Goal: Task Accomplishment & Management: Complete application form

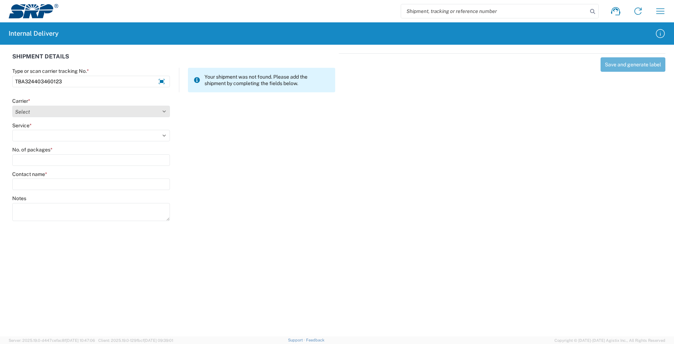
type input "TBA324403460123"
click at [163, 111] on select "Select Amazon Logistics ATI Trucking BC Dimerco Logistics Empire Southwest FedE…" at bounding box center [91, 111] width 158 height 12
select select "8933"
click at [12, 105] on select "Select Amazon Logistics ATI Trucking BC Dimerco Logistics Empire Southwest FedE…" at bounding box center [91, 111] width 158 height 12
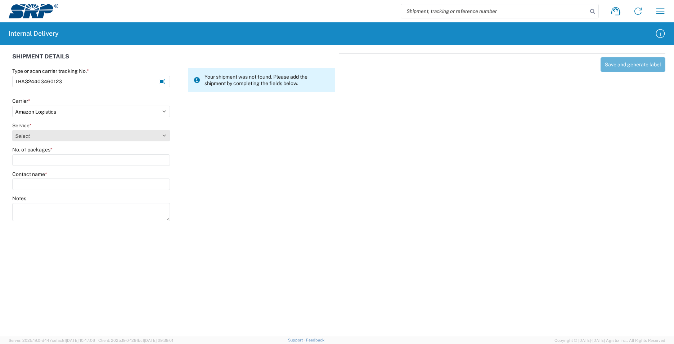
click at [45, 135] on select "Select Amazon Logistics TBA Rail TL Standard 3 - 5 Day" at bounding box center [91, 136] width 158 height 12
select select "24525"
click at [12, 130] on select "Select Amazon Logistics TBA Rail TL Standard 3 - 5 Day" at bounding box center [91, 136] width 158 height 12
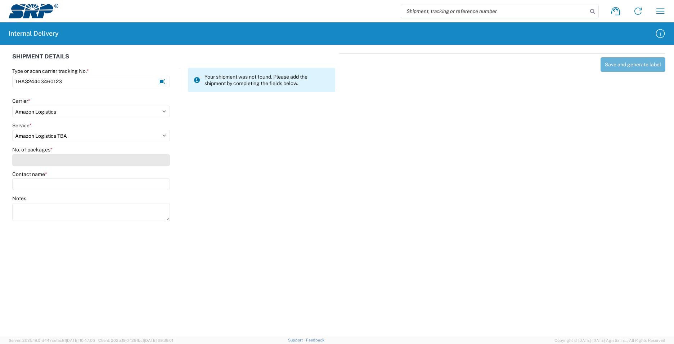
click at [46, 162] on input "No. of packages *" at bounding box center [91, 160] width 158 height 12
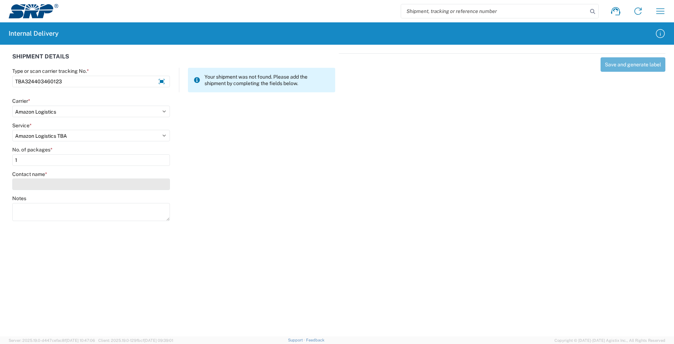
type input "1"
click at [39, 186] on input "Contact name *" at bounding box center [91, 184] width 158 height 12
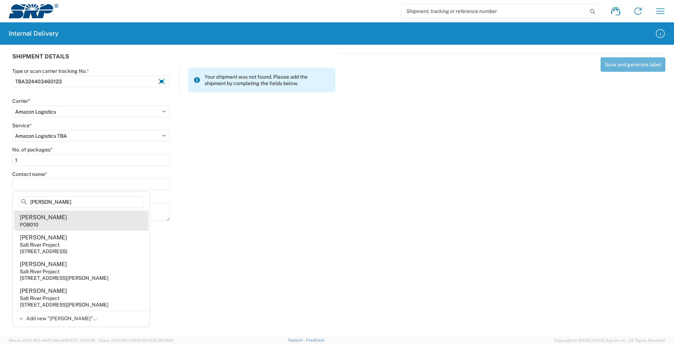
type input "[PERSON_NAME]"
click at [63, 226] on agx-address-suggestion-item "[PERSON_NAME] POB010" at bounding box center [81, 220] width 134 height 20
type input "[PERSON_NAME]"
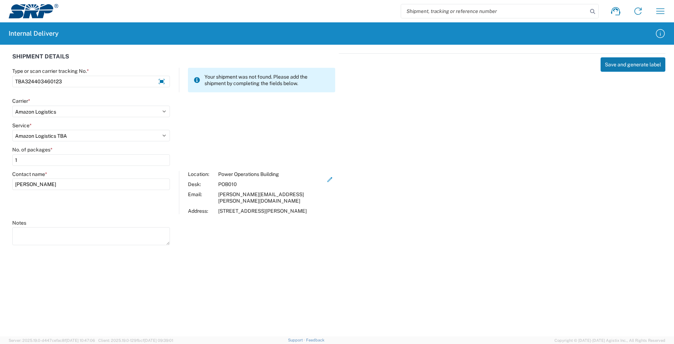
click at [632, 65] on button "Save and generate label" at bounding box center [633, 64] width 65 height 14
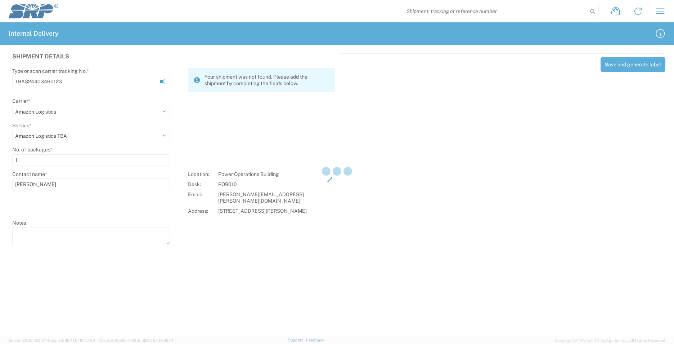
select select
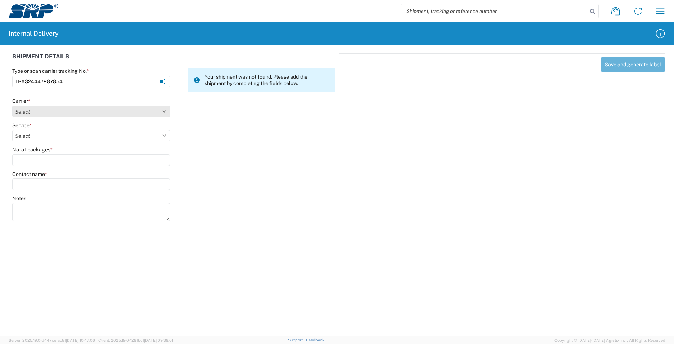
type input "TBA324447987854"
drag, startPoint x: 163, startPoint y: 110, endPoint x: 158, endPoint y: 114, distance: 7.2
click at [163, 111] on select "Select Amazon Logistics ATI Trucking BC Dimerco Logistics Empire Southwest FedE…" at bounding box center [91, 111] width 158 height 12
select select "8933"
click at [12, 105] on select "Select Amazon Logistics ATI Trucking BC Dimerco Logistics Empire Southwest FedE…" at bounding box center [91, 111] width 158 height 12
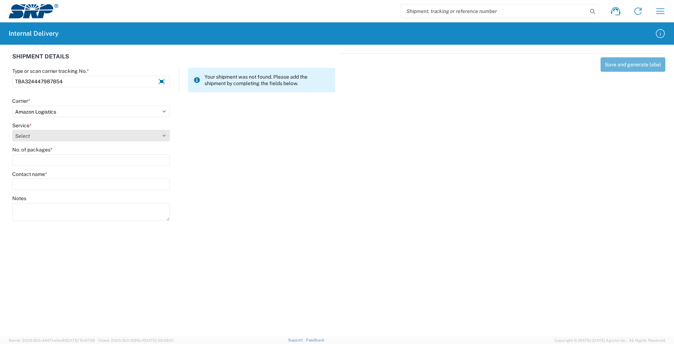
click at [166, 134] on select "Select Amazon Logistics TBA Rail TL Standard 3 - 5 Day" at bounding box center [91, 136] width 158 height 12
select select "24525"
click at [12, 130] on select "Select Amazon Logistics TBA Rail TL Standard 3 - 5 Day" at bounding box center [91, 136] width 158 height 12
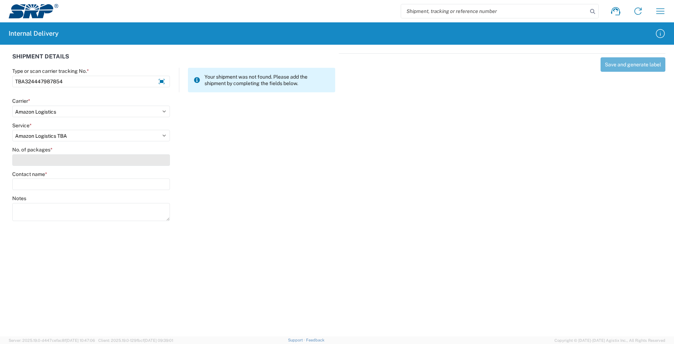
click at [68, 156] on input "No. of packages *" at bounding box center [91, 160] width 158 height 12
type input "1"
click at [70, 178] on div "Contact name *" at bounding box center [91, 180] width 158 height 19
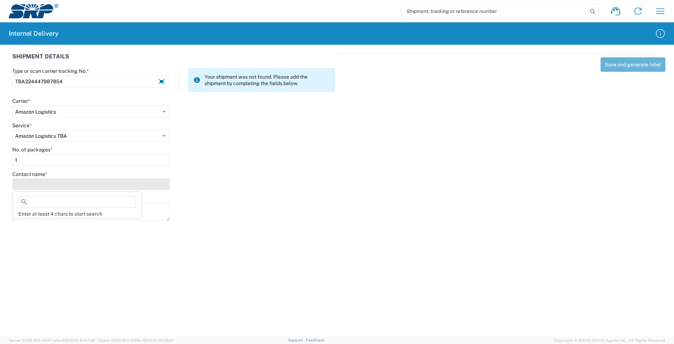
click at [72, 182] on input "Contact name *" at bounding box center [91, 184] width 158 height 12
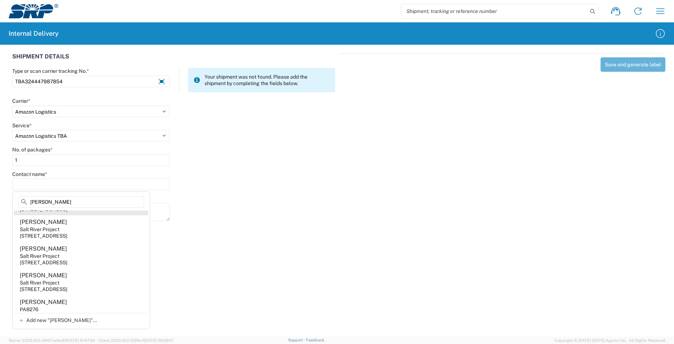
scroll to position [180, 0]
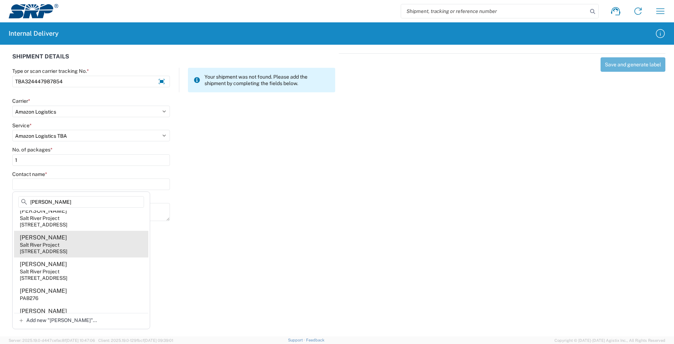
type input "[PERSON_NAME]"
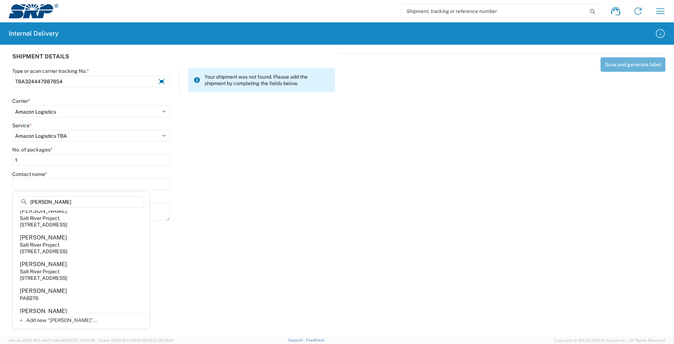
click at [67, 254] on div "[STREET_ADDRESS]" at bounding box center [44, 251] width 48 height 6
type input "[PERSON_NAME]"
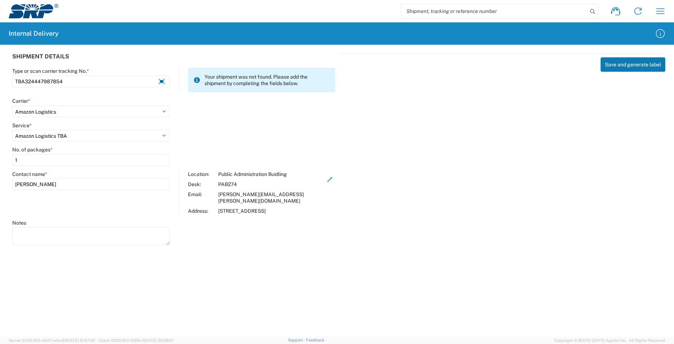
click at [623, 61] on button "Save and generate label" at bounding box center [633, 64] width 65 height 14
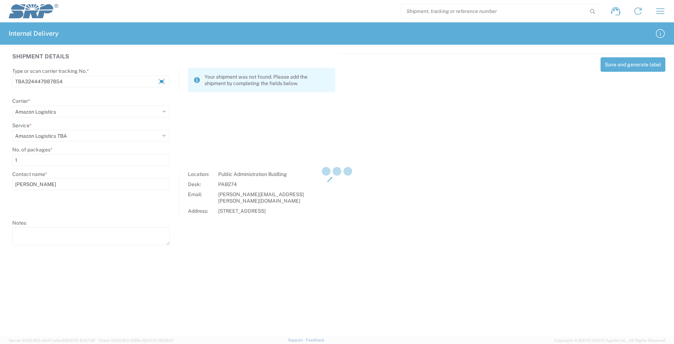
select select
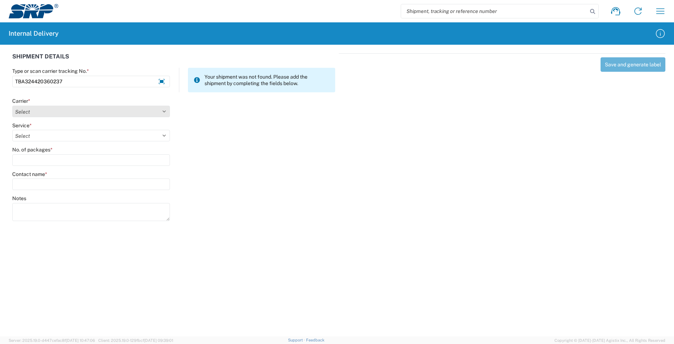
type input "TBA324420360237"
click at [162, 111] on select "Select Amazon Logistics ATI Trucking BC Dimerco Logistics Empire Southwest FedE…" at bounding box center [91, 111] width 158 height 12
select select "8933"
click at [12, 105] on select "Select Amazon Logistics ATI Trucking BC Dimerco Logistics Empire Southwest FedE…" at bounding box center [91, 111] width 158 height 12
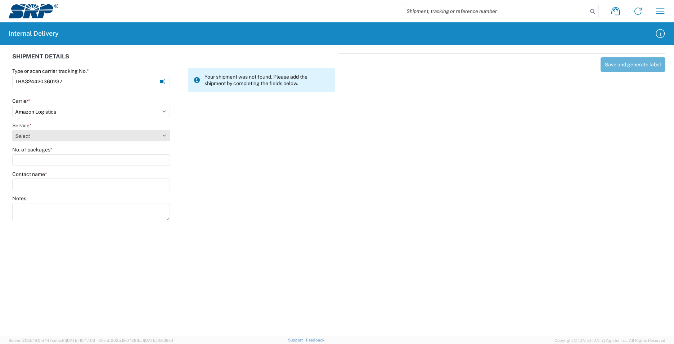
click at [165, 136] on select "Select Amazon Logistics TBA Rail TL Standard 3 - 5 Day" at bounding box center [91, 136] width 158 height 12
select select "24525"
click at [12, 130] on select "Select Amazon Logistics TBA Rail TL Standard 3 - 5 Day" at bounding box center [91, 136] width 158 height 12
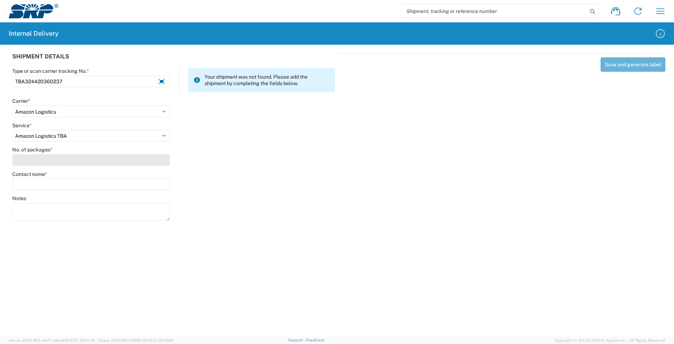
click at [71, 162] on input "No. of packages *" at bounding box center [91, 160] width 158 height 12
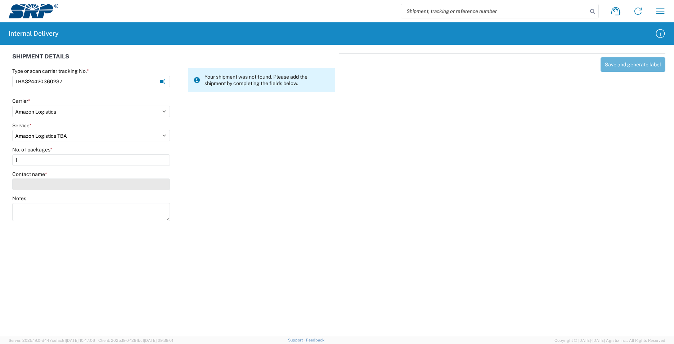
type input "1"
click at [68, 184] on input "Contact name *" at bounding box center [91, 184] width 158 height 12
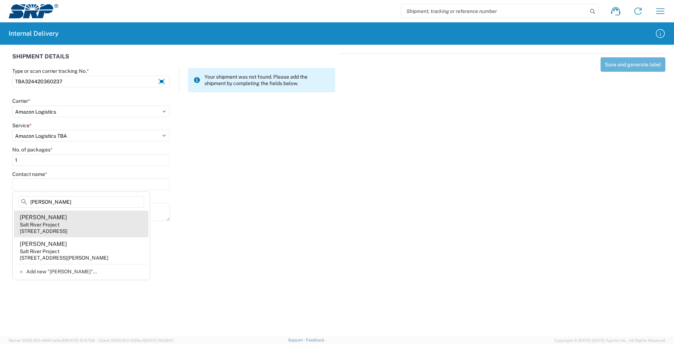
type input "[PERSON_NAME]"
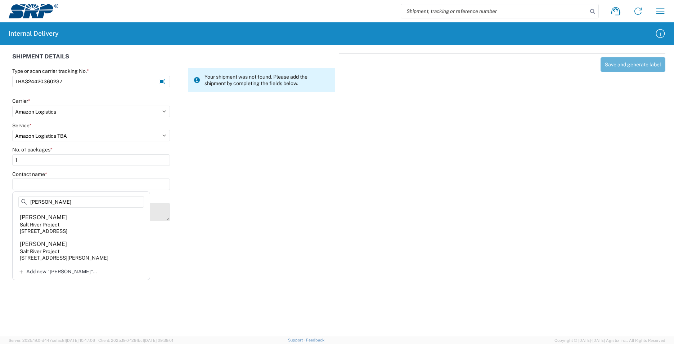
click at [66, 226] on agx-address-suggestion-item "[PERSON_NAME] Salt River Project [STREET_ADDRESS]" at bounding box center [81, 223] width 134 height 27
type input "[PERSON_NAME]"
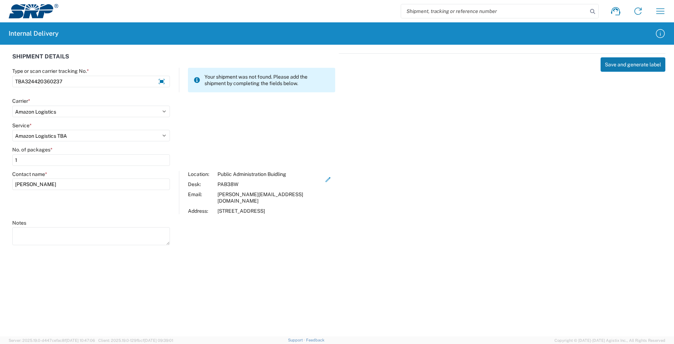
click at [608, 68] on button "Save and generate label" at bounding box center [633, 64] width 65 height 14
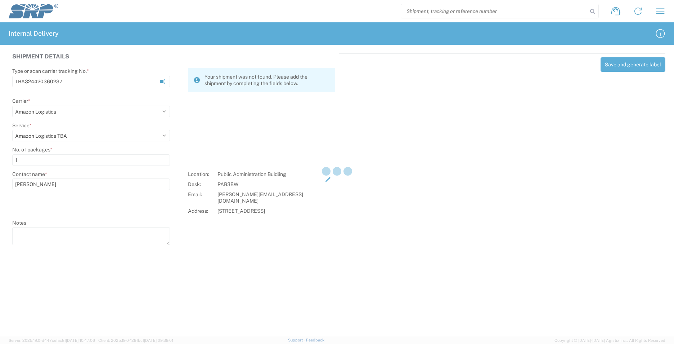
select select
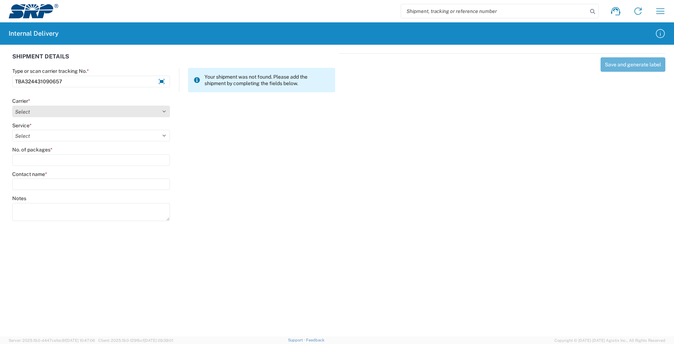
type input "TBA324431090657"
click at [165, 111] on select "Select Amazon Logistics ATI Trucking BC Dimerco Logistics Empire Southwest FedE…" at bounding box center [91, 111] width 158 height 12
select select "8933"
click at [12, 105] on select "Select Amazon Logistics ATI Trucking BC Dimerco Logistics Empire Southwest FedE…" at bounding box center [91, 111] width 158 height 12
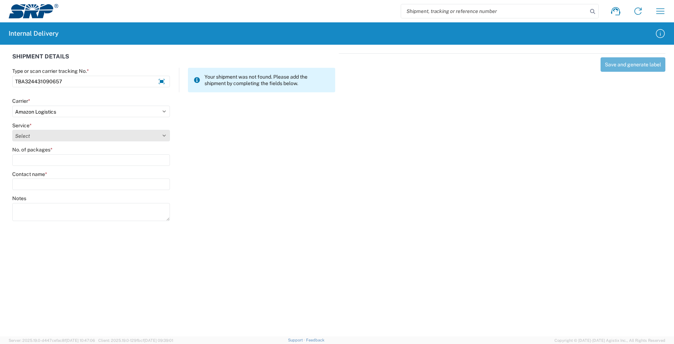
click at [166, 134] on select "Select Amazon Logistics TBA Rail TL Standard 3 - 5 Day" at bounding box center [91, 136] width 158 height 12
select select "24525"
click at [12, 130] on select "Select Amazon Logistics TBA Rail TL Standard 3 - 5 Day" at bounding box center [91, 136] width 158 height 12
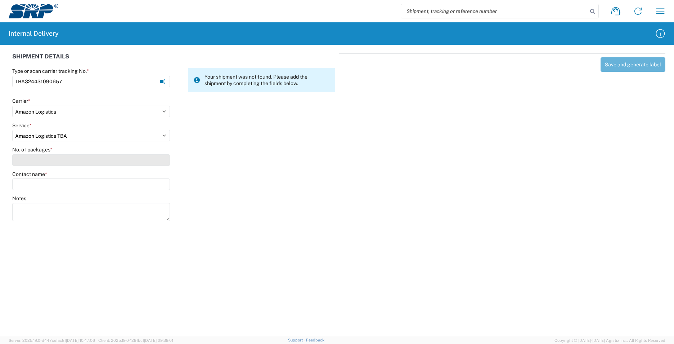
click at [95, 163] on input "No. of packages *" at bounding box center [91, 160] width 158 height 12
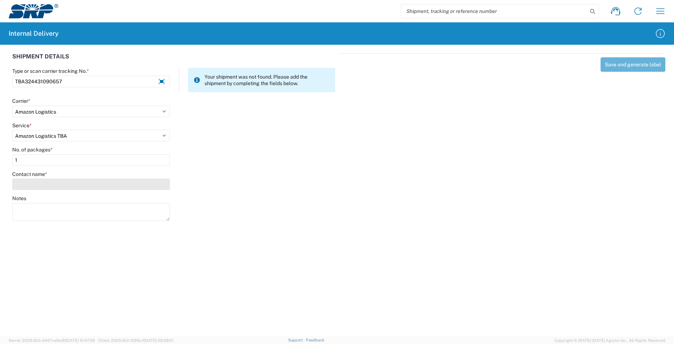
type input "1"
drag, startPoint x: 96, startPoint y: 181, endPoint x: 100, endPoint y: 180, distance: 4.0
click at [98, 181] on input "Contact name *" at bounding box center [91, 184] width 158 height 12
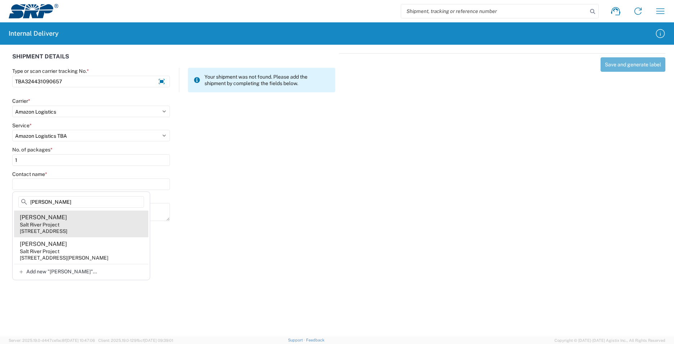
type input "[PERSON_NAME]"
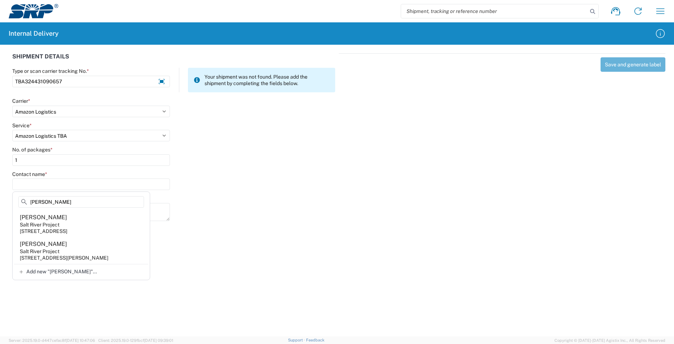
click at [71, 220] on agx-address-suggestion-item "[PERSON_NAME] Salt River Project [STREET_ADDRESS]" at bounding box center [81, 223] width 134 height 27
type input "[PERSON_NAME]"
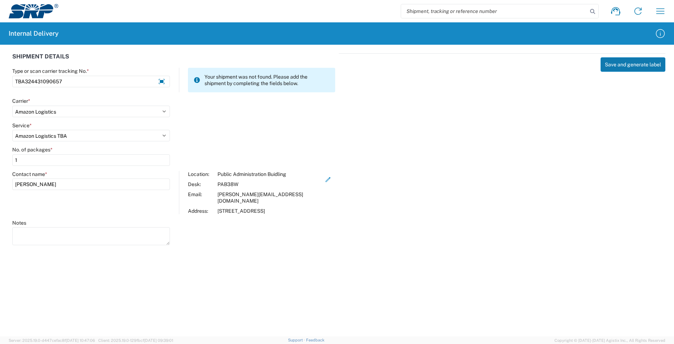
click at [617, 66] on button "Save and generate label" at bounding box center [633, 64] width 65 height 14
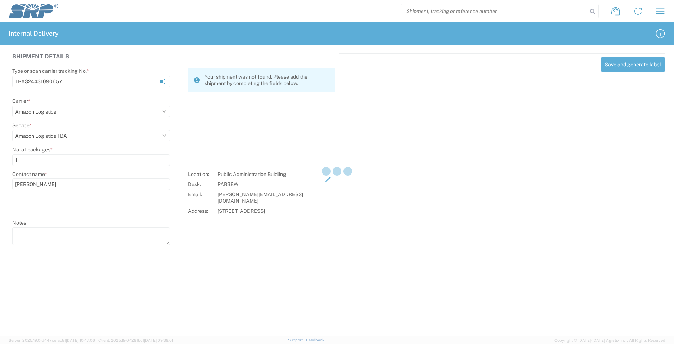
select select
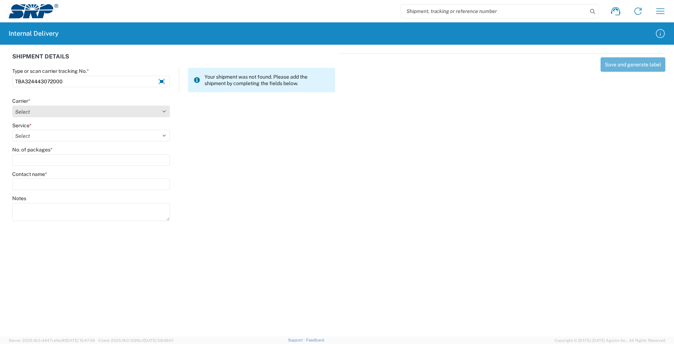
type input "TBA324443072000"
click at [166, 111] on select "Select Amazon Logistics ATI Trucking BC Dimerco Logistics Empire Southwest FedE…" at bounding box center [91, 111] width 158 height 12
select select "8933"
click at [12, 105] on select "Select Amazon Logistics ATI Trucking BC Dimerco Logistics Empire Southwest FedE…" at bounding box center [91, 111] width 158 height 12
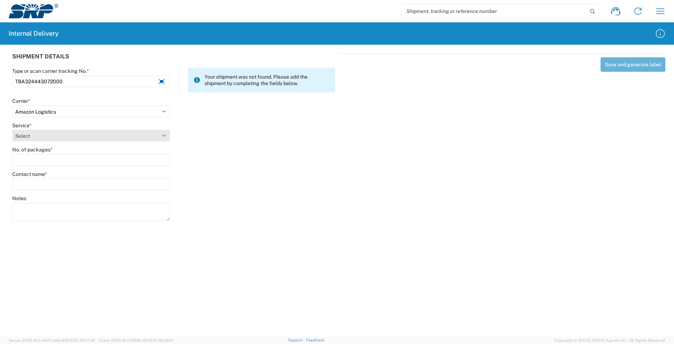
drag, startPoint x: 161, startPoint y: 135, endPoint x: 156, endPoint y: 139, distance: 6.9
click at [162, 135] on select "Select Amazon Logistics TBA Rail TL Standard 3 - 5 Day" at bounding box center [91, 136] width 158 height 12
select select "24525"
click at [12, 130] on select "Select Amazon Logistics TBA Rail TL Standard 3 - 5 Day" at bounding box center [91, 136] width 158 height 12
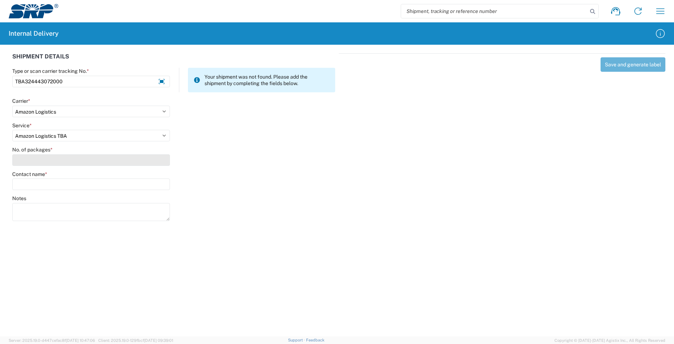
click at [125, 162] on input "No. of packages *" at bounding box center [91, 160] width 158 height 12
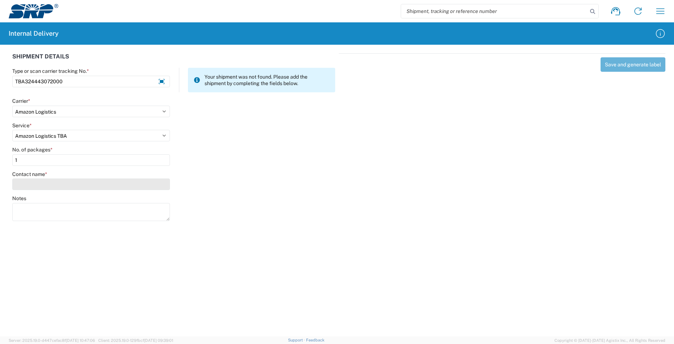
type input "1"
click at [95, 179] on input "Contact name *" at bounding box center [91, 184] width 158 height 12
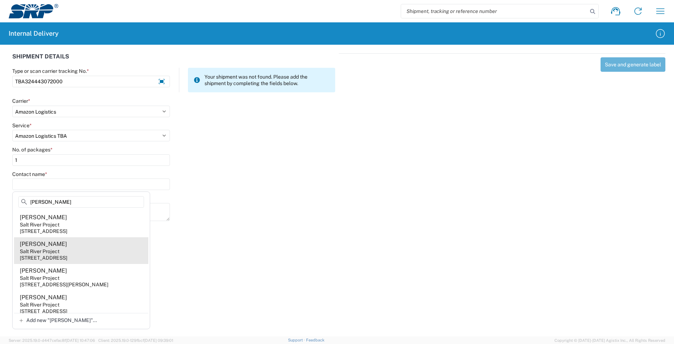
type input "[PERSON_NAME]"
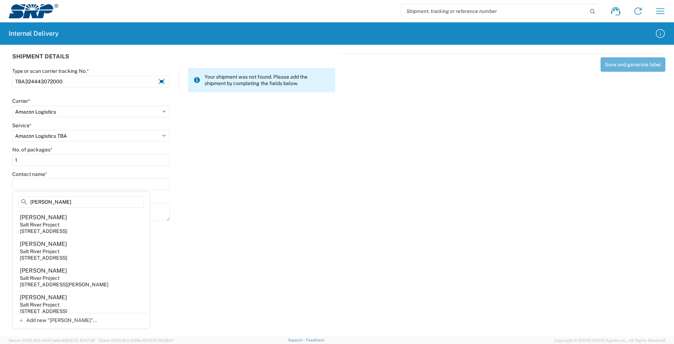
drag, startPoint x: 76, startPoint y: 254, endPoint x: 111, endPoint y: 252, distance: 34.2
click at [78, 254] on agx-address-suggestion-item "[PERSON_NAME] Salt River Project [STREET_ADDRESS]" at bounding box center [81, 250] width 134 height 27
type input "[PERSON_NAME]"
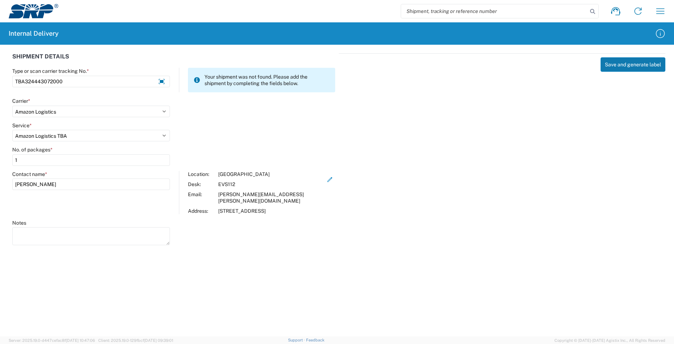
click at [636, 60] on button "Save and generate label" at bounding box center [633, 64] width 65 height 14
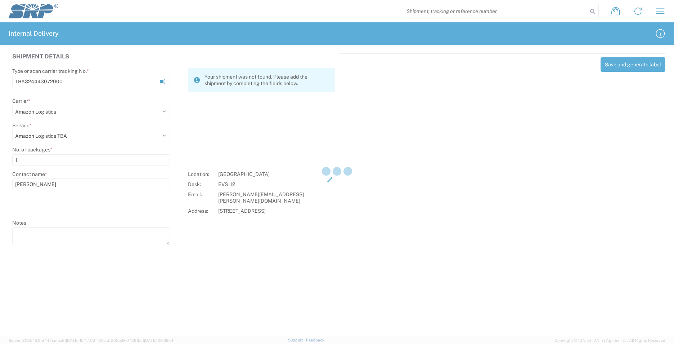
select select
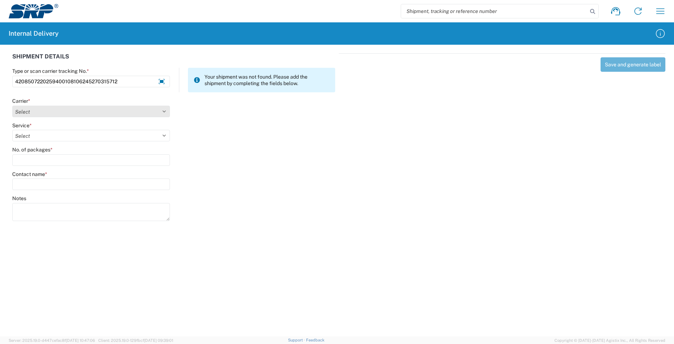
type input "4208507220259400108106245270315712"
click at [165, 109] on select "Select Amazon Logistics ATI Trucking BC Dimerco Logistics Empire Southwest FedE…" at bounding box center [91, 111] width 158 height 12
select select "137"
click at [12, 105] on select "Select Amazon Logistics ATI Trucking BC Dimerco Logistics Empire Southwest FedE…" at bounding box center [91, 111] width 158 height 12
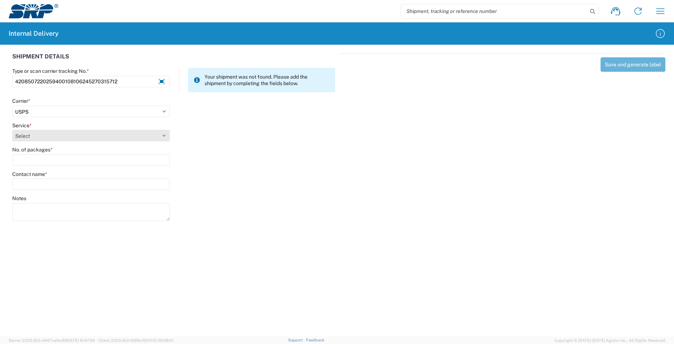
click at [162, 136] on select "Select 3 - 5 Day Bound Printed Matter Express Mail Flat-Rate Envelope Express M…" at bounding box center [91, 136] width 158 height 12
select select "17817"
click at [12, 130] on select "Select 3 - 5 Day Bound Printed Matter Express Mail Flat-Rate Envelope Express M…" at bounding box center [91, 136] width 158 height 12
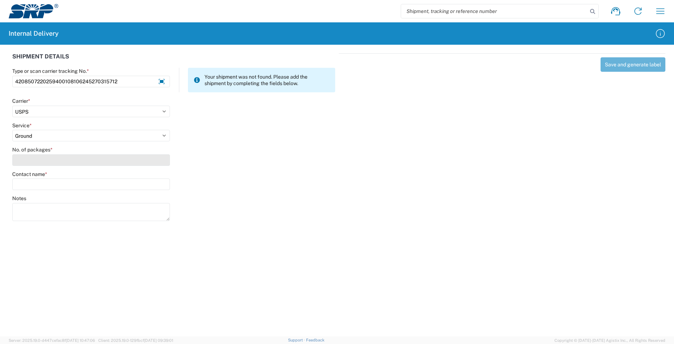
click at [66, 155] on input "No. of packages *" at bounding box center [91, 160] width 158 height 12
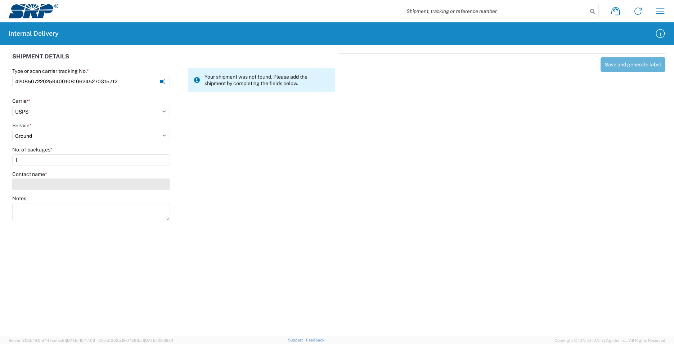
type input "1"
click at [64, 188] on input "Contact name *" at bounding box center [91, 184] width 158 height 12
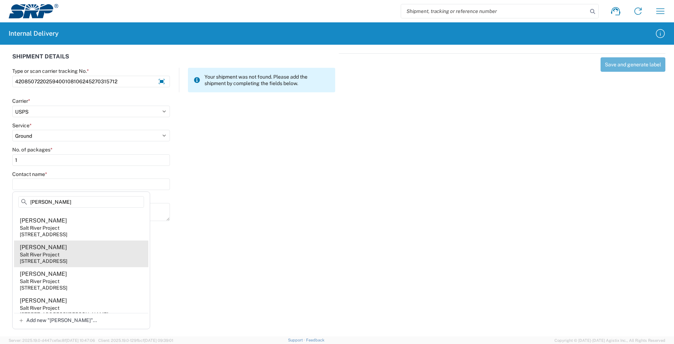
scroll to position [72, 0]
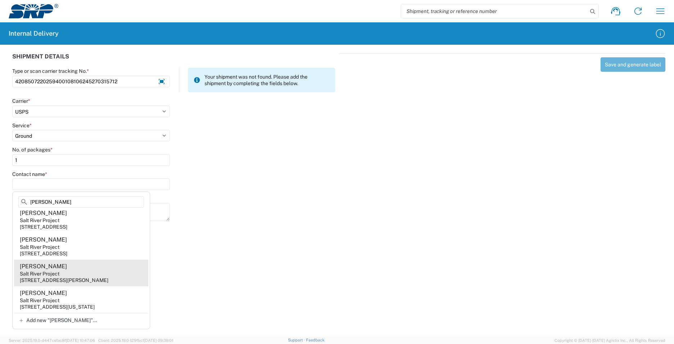
type input "[PERSON_NAME]"
click at [68, 274] on agx-address-suggestion-item "[PERSON_NAME] Salt River Project [STREET_ADDRESS][PERSON_NAME]" at bounding box center [81, 272] width 134 height 27
type input "[PERSON_NAME]"
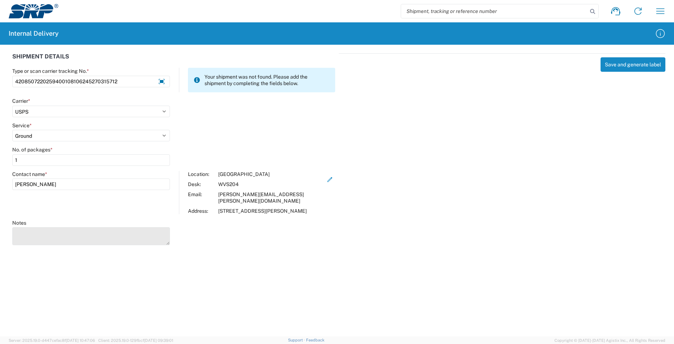
click at [97, 227] on textarea "Notes" at bounding box center [91, 236] width 158 height 18
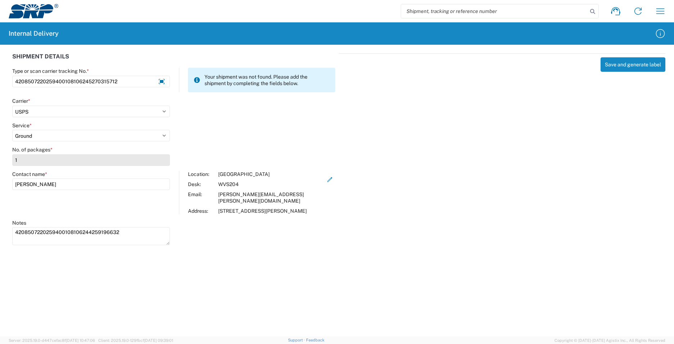
type textarea "4208507220259400108106244259196632"
click at [22, 157] on input "1" at bounding box center [91, 160] width 158 height 12
type input "2"
click at [621, 64] on button "Save and generate label" at bounding box center [633, 64] width 65 height 14
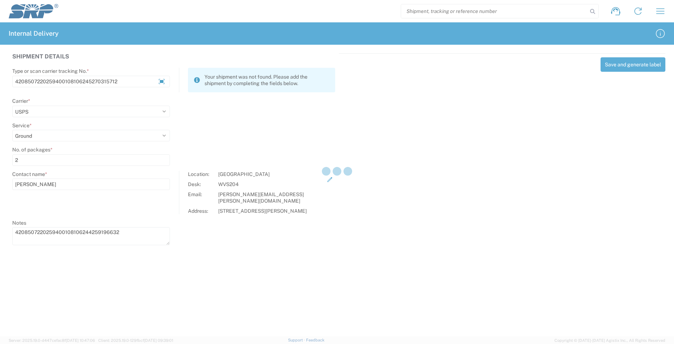
select select
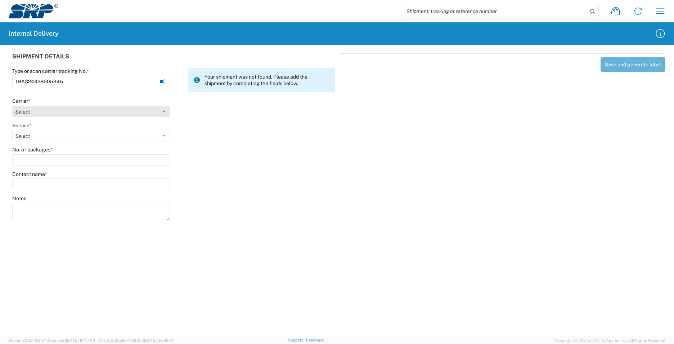
type input "TBA324428605945"
click at [165, 111] on select "Select Amazon Logistics ATI Trucking BC Dimerco Logistics Empire Southwest FedE…" at bounding box center [91, 111] width 158 height 12
select select "8933"
click at [12, 105] on select "Select Amazon Logistics ATI Trucking BC Dimerco Logistics Empire Southwest FedE…" at bounding box center [91, 111] width 158 height 12
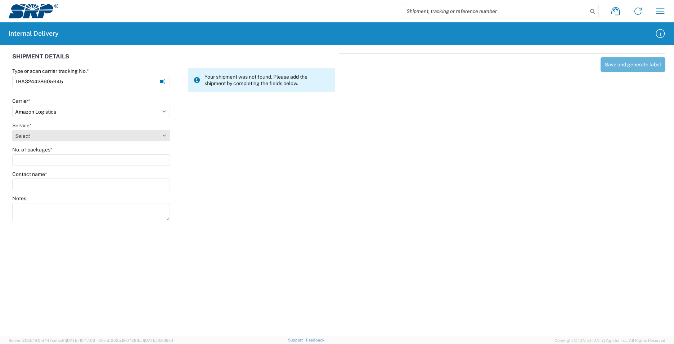
click at [166, 133] on select "Select Amazon Logistics TBA Rail TL Standard 3 - 5 Day" at bounding box center [91, 136] width 158 height 12
select select "24525"
click at [12, 130] on select "Select Amazon Logistics TBA Rail TL Standard 3 - 5 Day" at bounding box center [91, 136] width 158 height 12
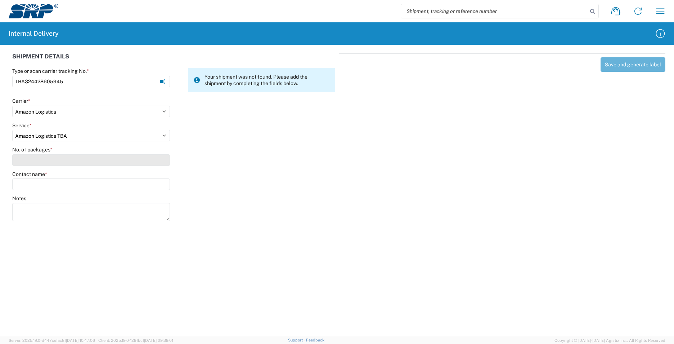
click at [56, 156] on input "No. of packages *" at bounding box center [91, 160] width 158 height 12
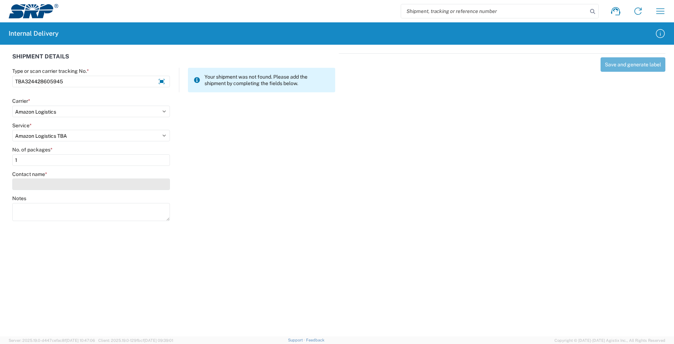
type input "1"
click at [55, 183] on input "Contact name *" at bounding box center [91, 184] width 158 height 12
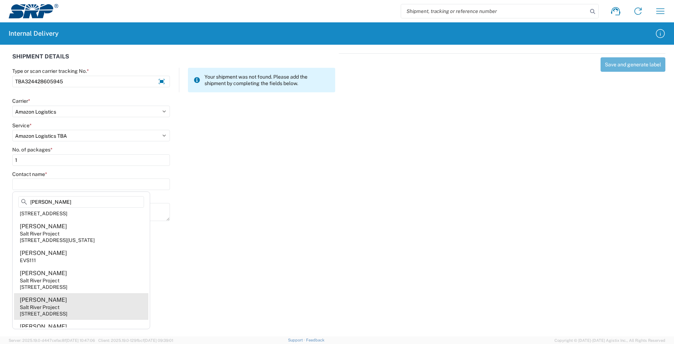
scroll to position [396, 0]
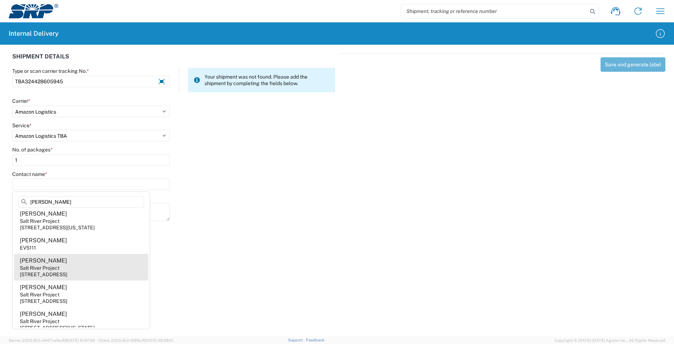
type input "[PERSON_NAME]"
click at [80, 253] on agx-address-suggestion-item "[PERSON_NAME] Salt River Project [STREET_ADDRESS]" at bounding box center [81, 266] width 134 height 27
type input "[PERSON_NAME]"
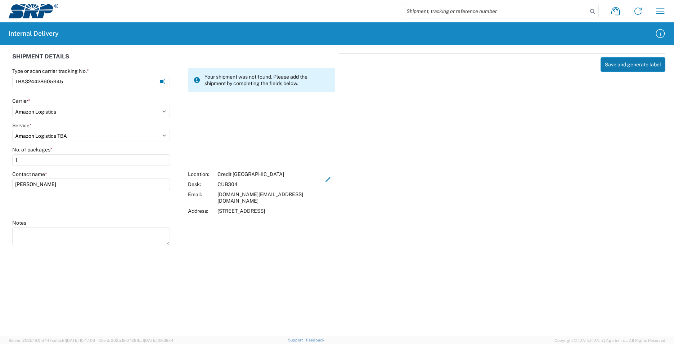
click at [635, 59] on button "Save and generate label" at bounding box center [633, 64] width 65 height 14
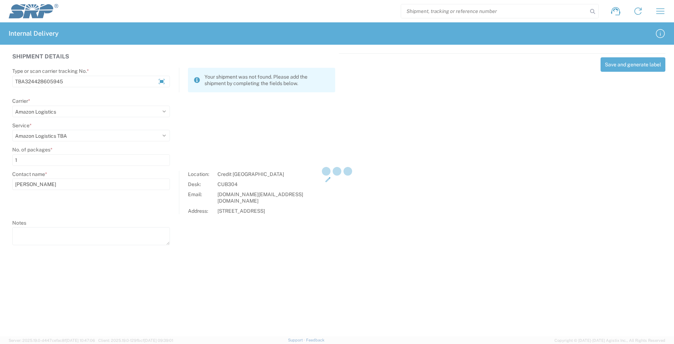
select select
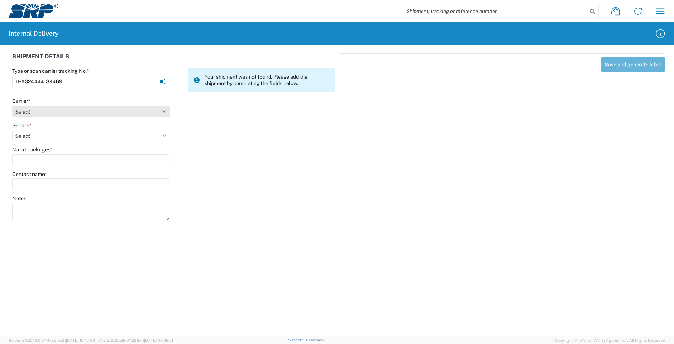
type input "TBA324444139469"
click at [161, 111] on select "Select Amazon Logistics ATI Trucking BC Dimerco Logistics Empire Southwest FedE…" at bounding box center [91, 111] width 158 height 12
select select "8933"
click at [12, 105] on select "Select Amazon Logistics ATI Trucking BC Dimerco Logistics Empire Southwest FedE…" at bounding box center [91, 111] width 158 height 12
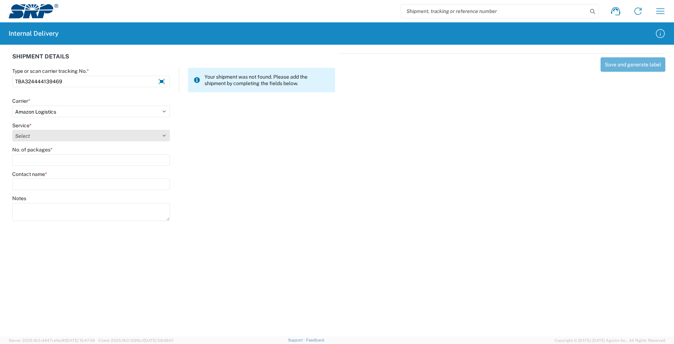
click at [163, 135] on select "Select Amazon Logistics TBA Rail TL Standard 3 - 5 Day" at bounding box center [91, 136] width 158 height 12
select select "24525"
click at [12, 130] on select "Select Amazon Logistics TBA Rail TL Standard 3 - 5 Day" at bounding box center [91, 136] width 158 height 12
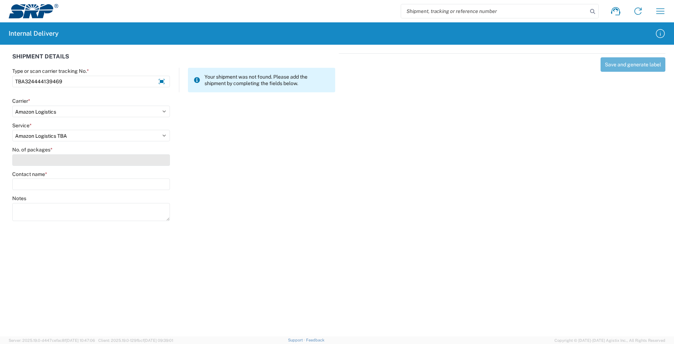
click at [67, 154] on input "No. of packages *" at bounding box center [91, 160] width 158 height 12
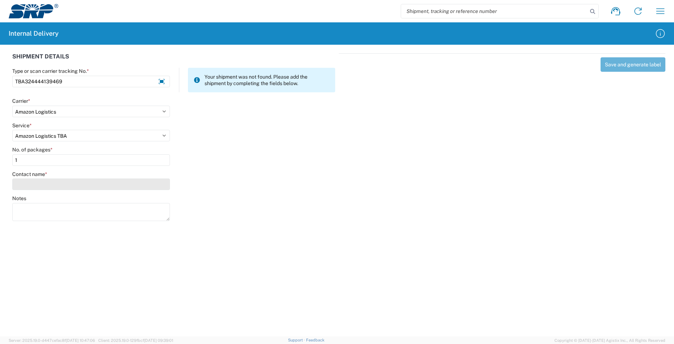
type input "1"
click at [67, 187] on input "Contact name *" at bounding box center [91, 184] width 158 height 12
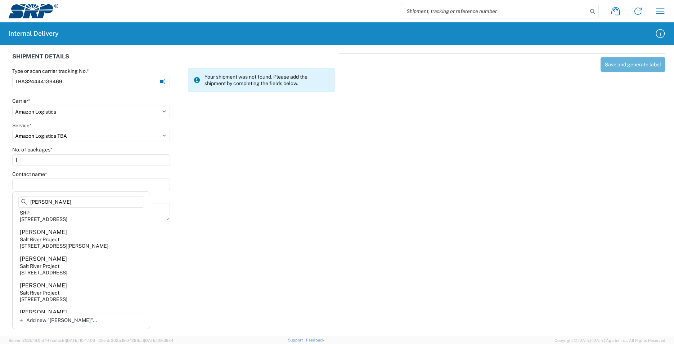
scroll to position [0, 0]
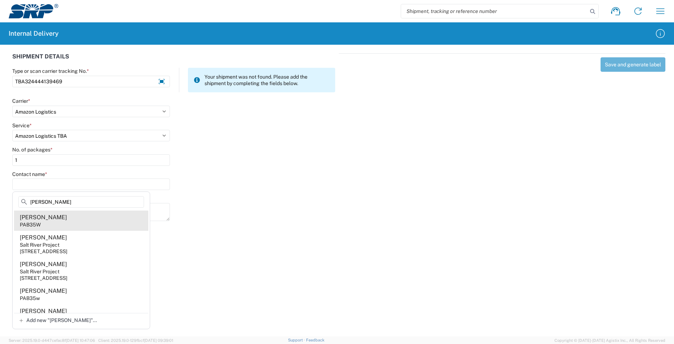
type input "[PERSON_NAME]"
click at [65, 220] on agx-address-suggestion-item "[PERSON_NAME] PAB35W" at bounding box center [81, 220] width 134 height 20
type input "[PERSON_NAME]"
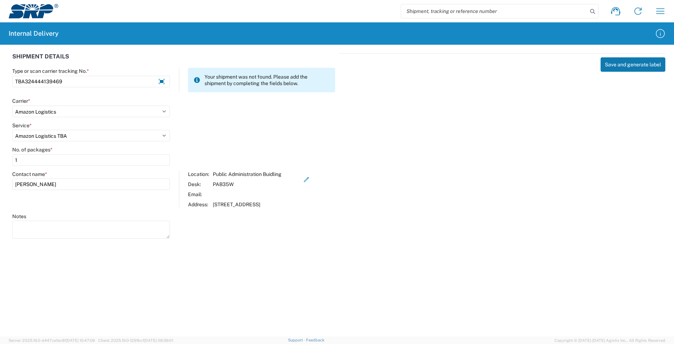
click at [619, 63] on button "Save and generate label" at bounding box center [633, 64] width 65 height 14
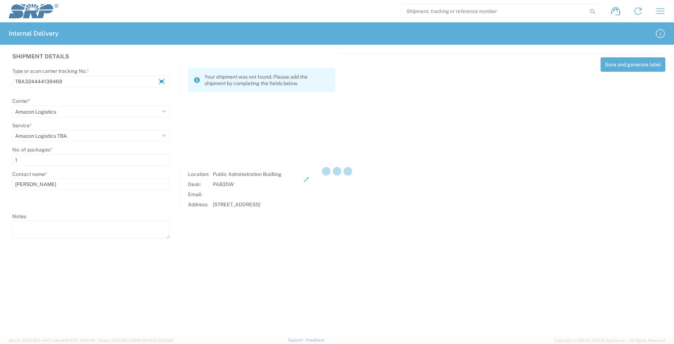
select select
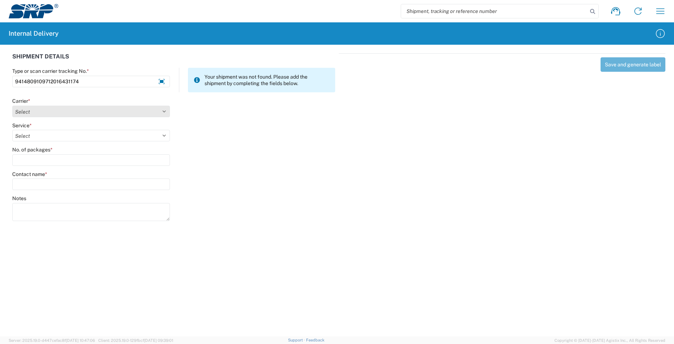
type input "9414809109712016431174"
click at [164, 108] on select "Select Amazon Logistics ATI Trucking BC Dimerco Logistics Empire Southwest FedE…" at bounding box center [91, 111] width 158 height 12
select select "137"
click at [12, 105] on select "Select Amazon Logistics ATI Trucking BC Dimerco Logistics Empire Southwest FedE…" at bounding box center [91, 111] width 158 height 12
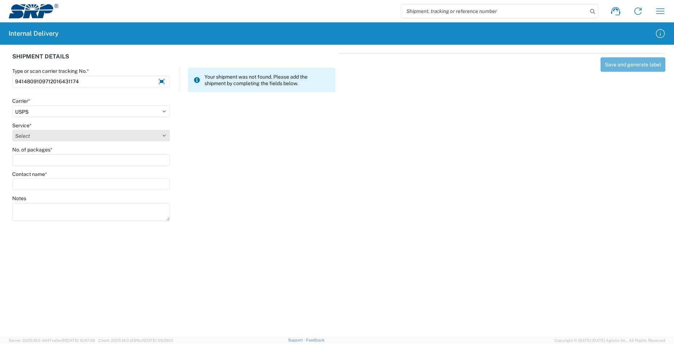
click at [167, 135] on select "Select 3 - 5 Day Bound Printed Matter Express Mail Flat-Rate Envelope Express M…" at bounding box center [91, 136] width 158 height 12
select select "17817"
click at [12, 130] on select "Select 3 - 5 Day Bound Printed Matter Express Mail Flat-Rate Envelope Express M…" at bounding box center [91, 136] width 158 height 12
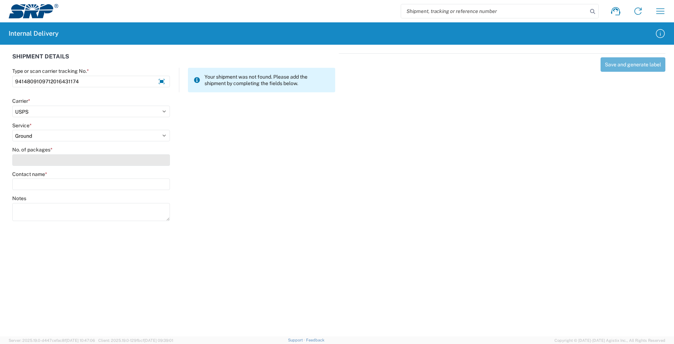
click at [77, 159] on input "No. of packages *" at bounding box center [91, 160] width 158 height 12
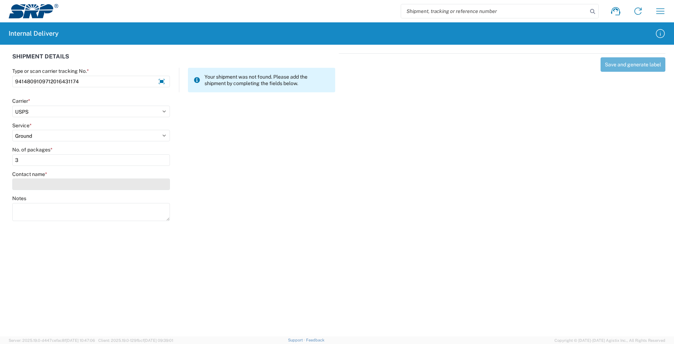
type input "3"
click at [72, 187] on input "Contact name *" at bounding box center [91, 184] width 158 height 12
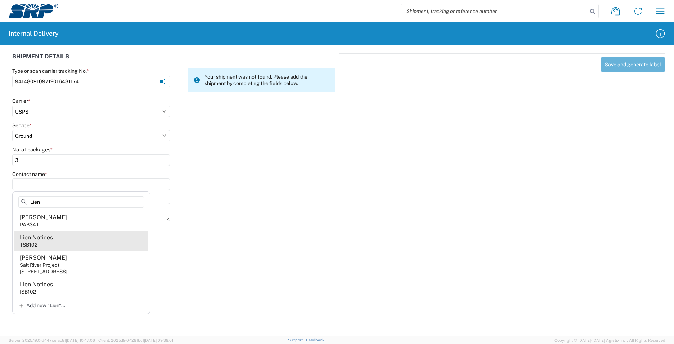
type input "Lien"
click at [70, 242] on agx-address-suggestion-item "Lien Notices TSB102" at bounding box center [81, 240] width 134 height 20
type input "Lien Notices"
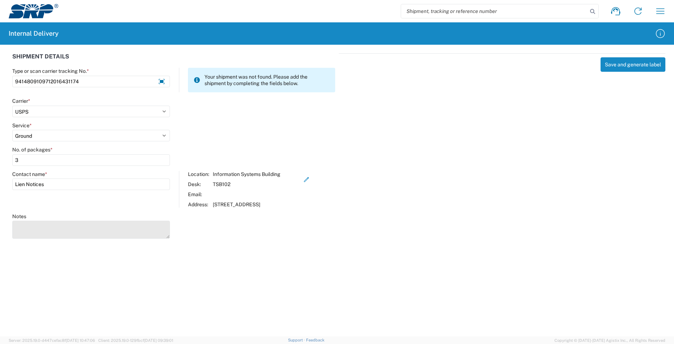
click at [63, 233] on textarea "Notes" at bounding box center [91, 229] width 158 height 18
type textarea "9414809109712016431181 9414809109712016431167"
click at [611, 68] on button "Save and generate label" at bounding box center [633, 64] width 65 height 14
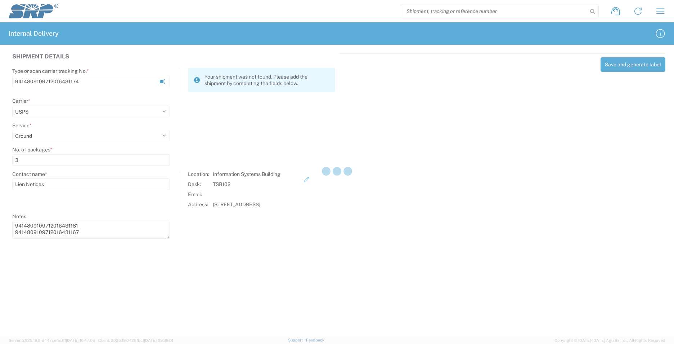
select select
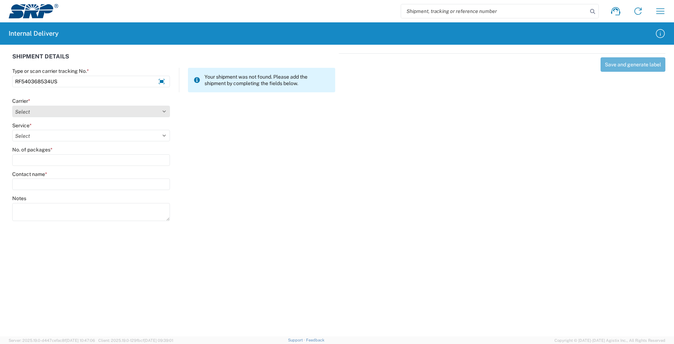
type input "RF540368534US"
click at [161, 109] on select "Select Amazon Logistics ATI Trucking BC Dimerco Logistics Empire Southwest FedE…" at bounding box center [91, 111] width 158 height 12
select select "137"
click at [12, 105] on select "Select Amazon Logistics ATI Trucking BC Dimerco Logistics Empire Southwest FedE…" at bounding box center [91, 111] width 158 height 12
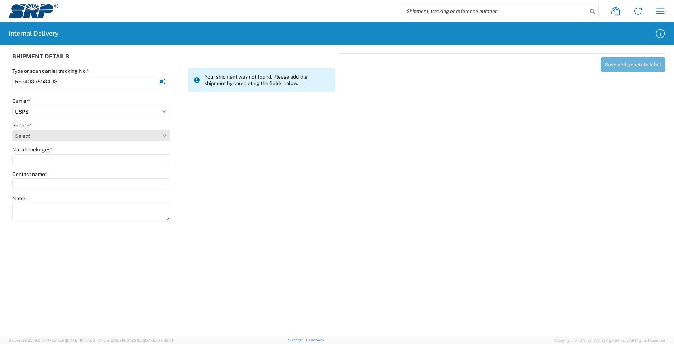
click at [163, 133] on select "Select 3 - 5 Day Bound Printed Matter Express Mail Flat-Rate Envelope Express M…" at bounding box center [91, 136] width 158 height 12
select select "17817"
click at [12, 130] on select "Select 3 - 5 Day Bound Printed Matter Express Mail Flat-Rate Envelope Express M…" at bounding box center [91, 136] width 158 height 12
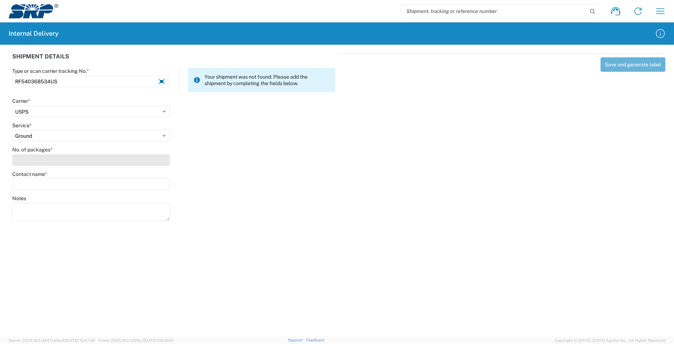
click at [51, 164] on input "No. of packages *" at bounding box center [91, 160] width 158 height 12
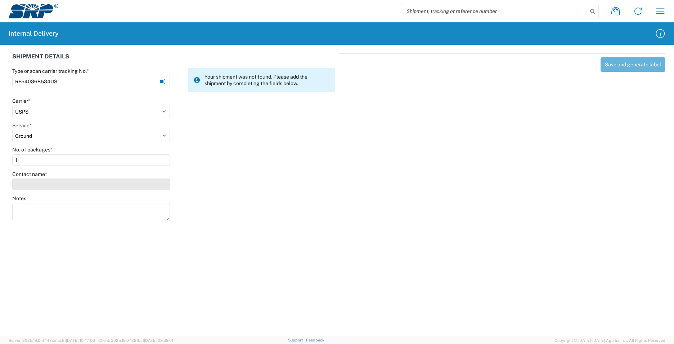
type input "1"
click at [48, 181] on input "Contact name *" at bounding box center [91, 184] width 158 height 12
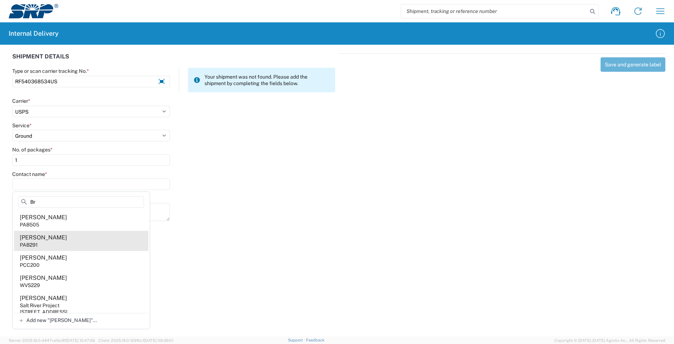
type input "B"
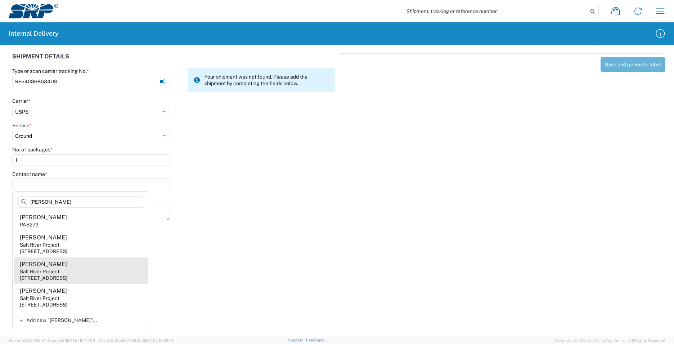
scroll to position [24, 0]
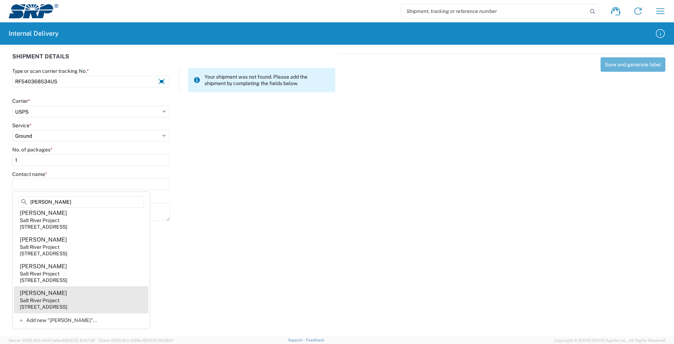
type input "[PERSON_NAME]"
drag, startPoint x: 82, startPoint y: 296, endPoint x: 89, endPoint y: 296, distance: 7.6
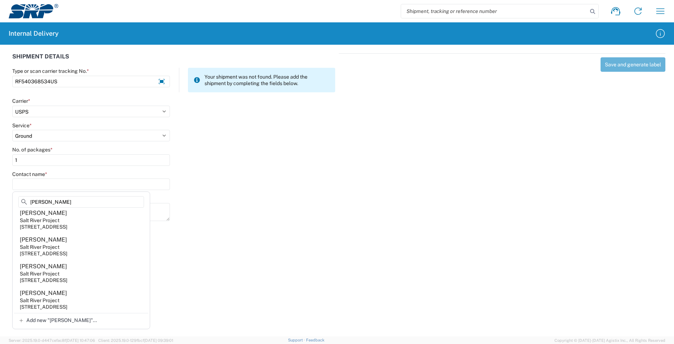
click at [83, 296] on agx-address-suggestion-item "[PERSON_NAME] Salt River Project [STREET_ADDRESS]" at bounding box center [81, 299] width 134 height 27
type input "[PERSON_NAME]"
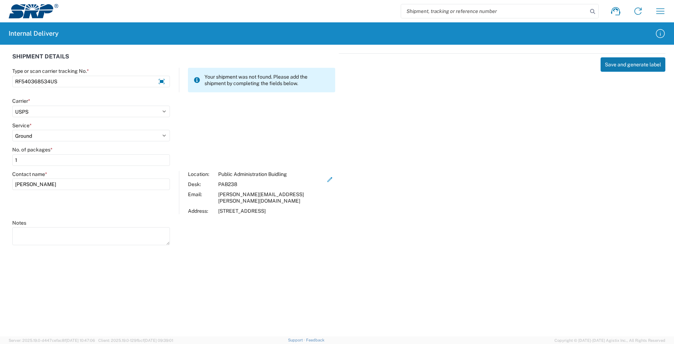
click at [614, 62] on button "Save and generate label" at bounding box center [633, 64] width 65 height 14
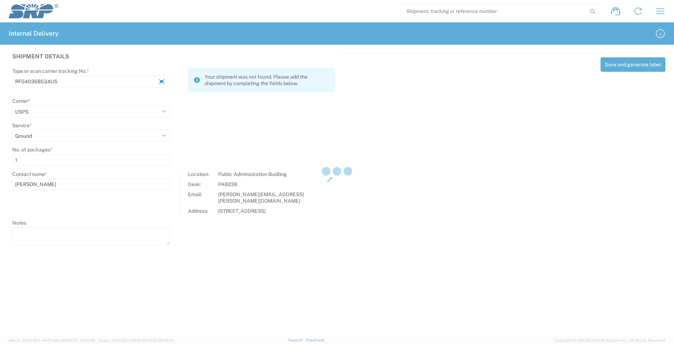
select select
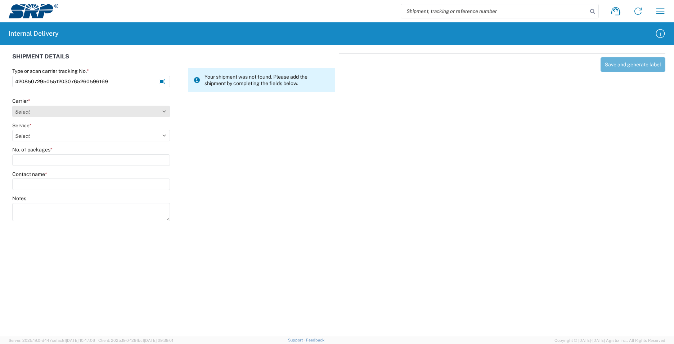
type input "420850729505512030765260596169"
drag, startPoint x: 166, startPoint y: 109, endPoint x: 163, endPoint y: 112, distance: 4.6
click at [166, 109] on select "Select Amazon Logistics ATI Trucking BC Dimerco Logistics Empire Southwest FedE…" at bounding box center [91, 111] width 158 height 12
select select "137"
click at [12, 105] on select "Select Amazon Logistics ATI Trucking BC Dimerco Logistics Empire Southwest FedE…" at bounding box center [91, 111] width 158 height 12
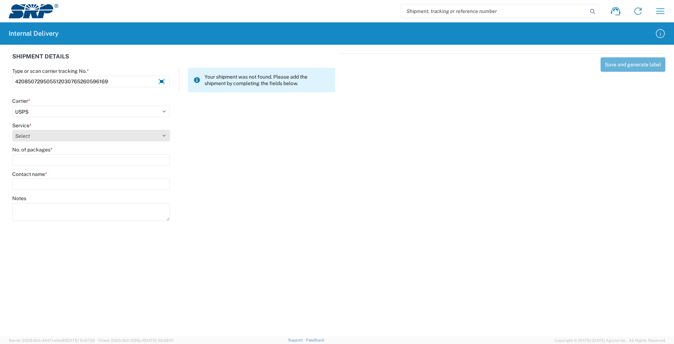
click at [166, 134] on select "Select 3 - 5 Day Bound Printed Matter Express Mail Flat-Rate Envelope Express M…" at bounding box center [91, 136] width 158 height 12
select select "17817"
click at [12, 130] on select "Select 3 - 5 Day Bound Printed Matter Express Mail Flat-Rate Envelope Express M…" at bounding box center [91, 136] width 158 height 12
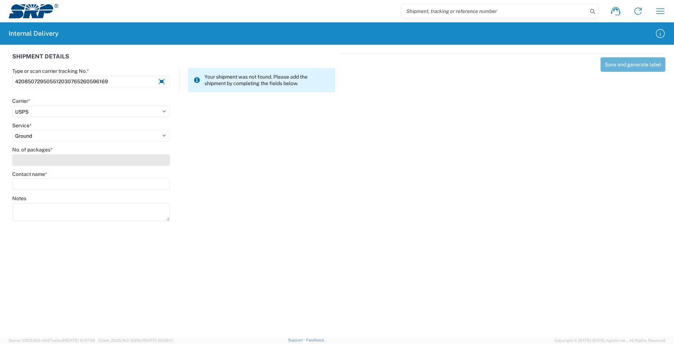
click at [62, 160] on input "No. of packages *" at bounding box center [91, 160] width 158 height 12
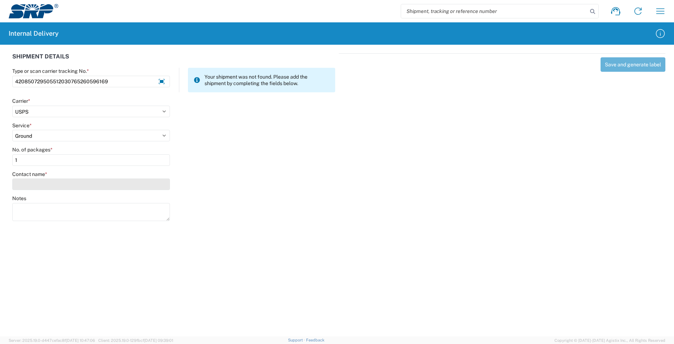
type input "1"
click at [59, 187] on input "Contact name *" at bounding box center [91, 184] width 158 height 12
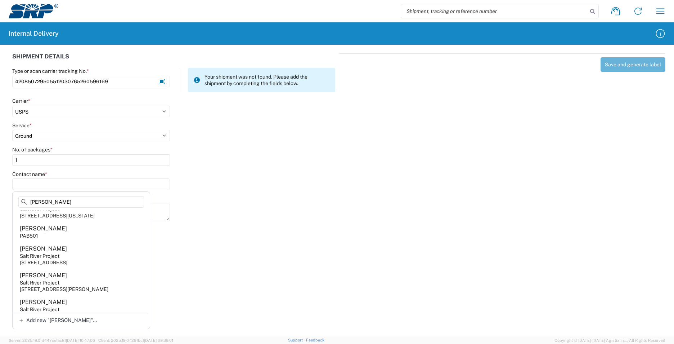
scroll to position [288, 0]
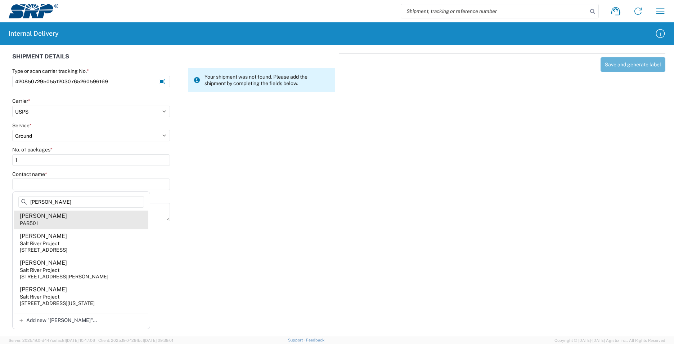
type input "[PERSON_NAME]"
click at [81, 229] on agx-address-suggestion-item "[PERSON_NAME] PAB501" at bounding box center [81, 219] width 134 height 20
type input "[PERSON_NAME]"
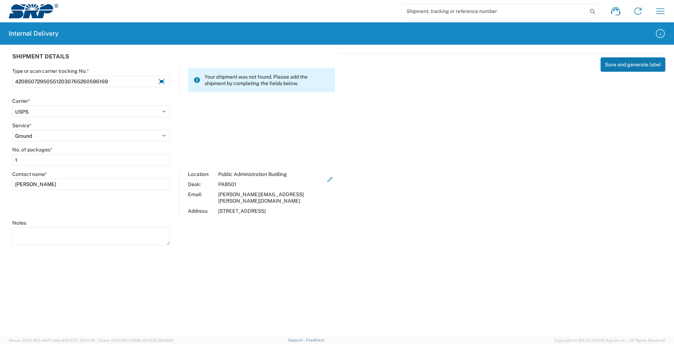
click at [628, 64] on button "Save and generate label" at bounding box center [633, 64] width 65 height 14
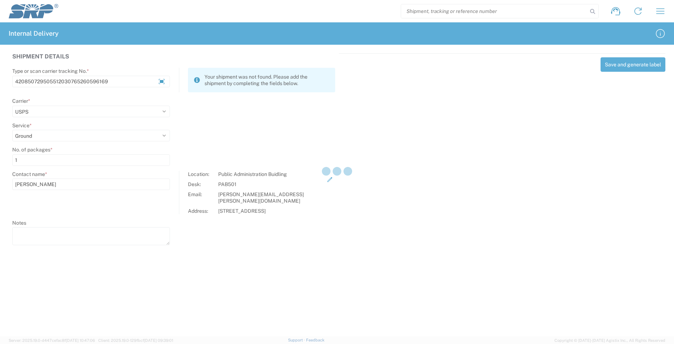
select select
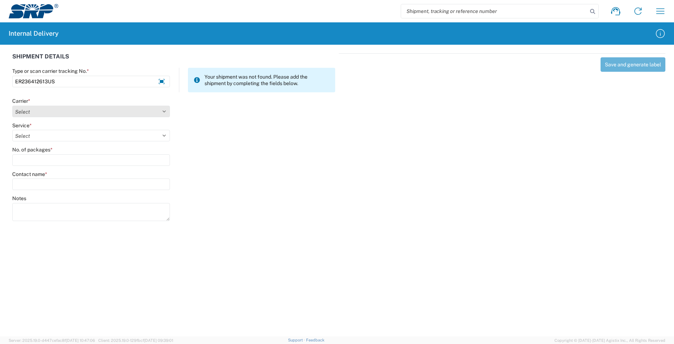
type input "ER236412613US"
click at [166, 109] on select "Select Amazon Logistics ATI Trucking BC Dimerco Logistics Empire Southwest FedE…" at bounding box center [91, 111] width 158 height 12
select select "137"
click at [12, 105] on select "Select Amazon Logistics ATI Trucking BC Dimerco Logistics Empire Southwest FedE…" at bounding box center [91, 111] width 158 height 12
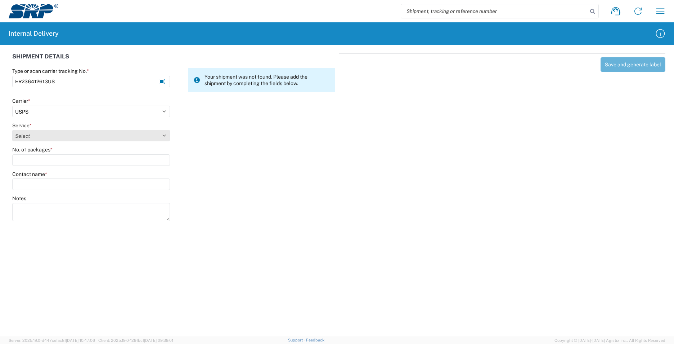
click at [165, 137] on select "Select 3 - 5 Day Bound Printed Matter Express Mail Flat-Rate Envelope Express M…" at bounding box center [91, 136] width 158 height 12
select select "17817"
click at [12, 130] on select "Select 3 - 5 Day Bound Printed Matter Express Mail Flat-Rate Envelope Express M…" at bounding box center [91, 136] width 158 height 12
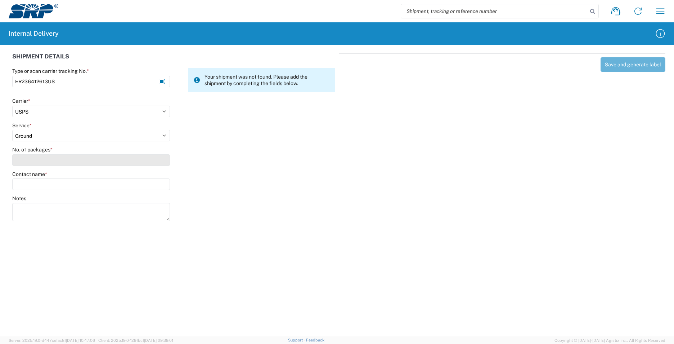
click at [63, 159] on input "No. of packages *" at bounding box center [91, 160] width 158 height 12
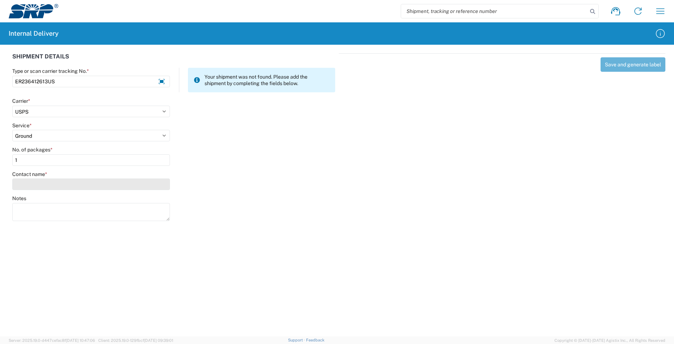
type input "1"
click at [62, 188] on input "Contact name *" at bounding box center [91, 184] width 158 height 12
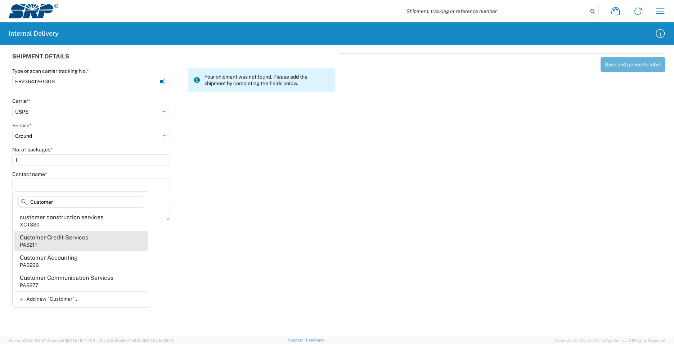
type input "Customer"
click at [66, 240] on div "Customer Credit Services" at bounding box center [54, 237] width 68 height 8
type input "Customer Credit Services"
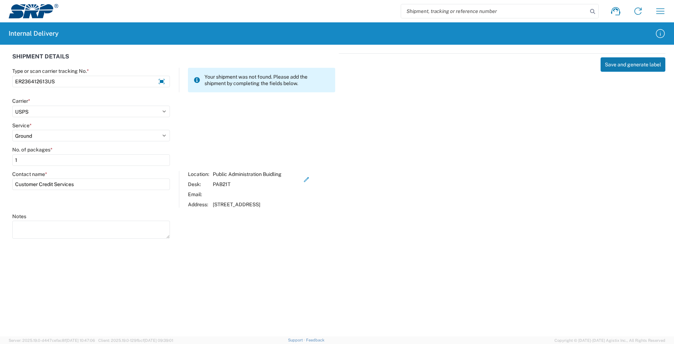
click at [615, 63] on button "Save and generate label" at bounding box center [633, 64] width 65 height 14
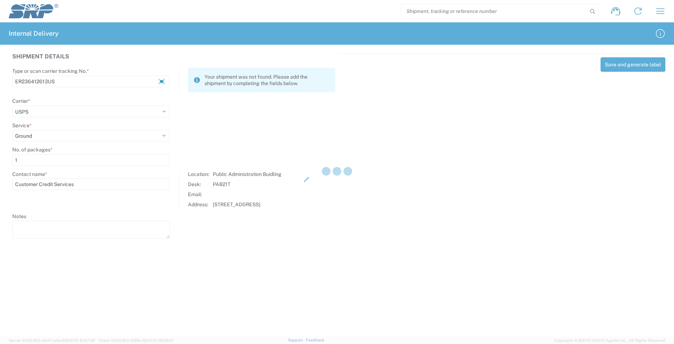
select select
